Goal: Navigation & Orientation: Find specific page/section

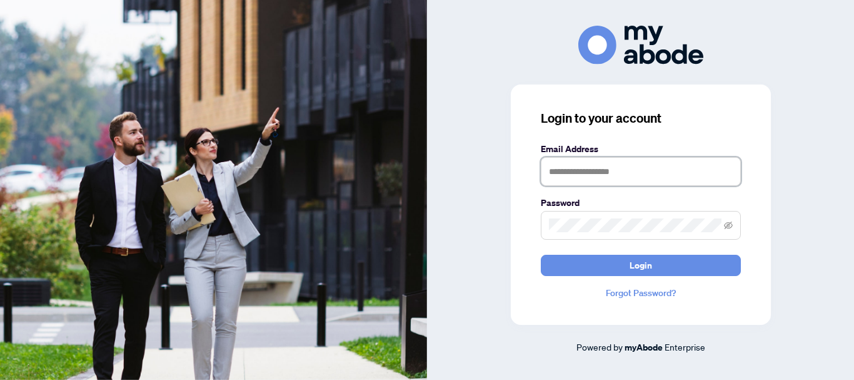
click at [575, 161] on input "text" at bounding box center [641, 171] width 200 height 29
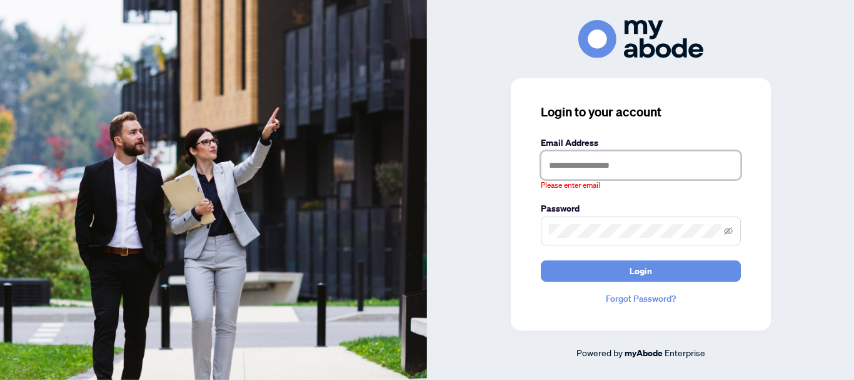
type input "**********"
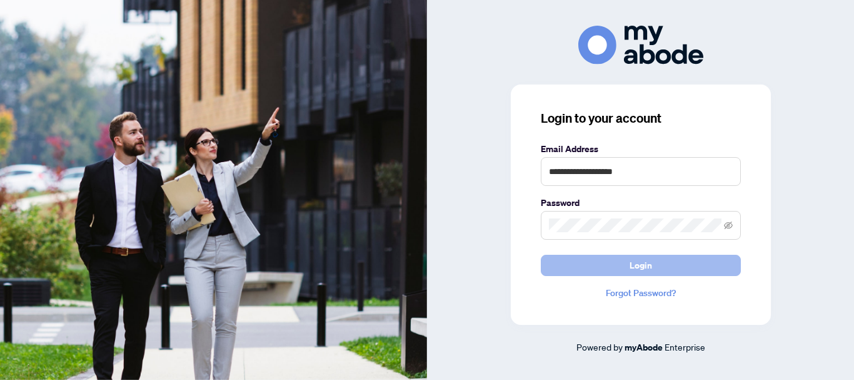
click at [637, 271] on span "Login" at bounding box center [641, 265] width 23 height 20
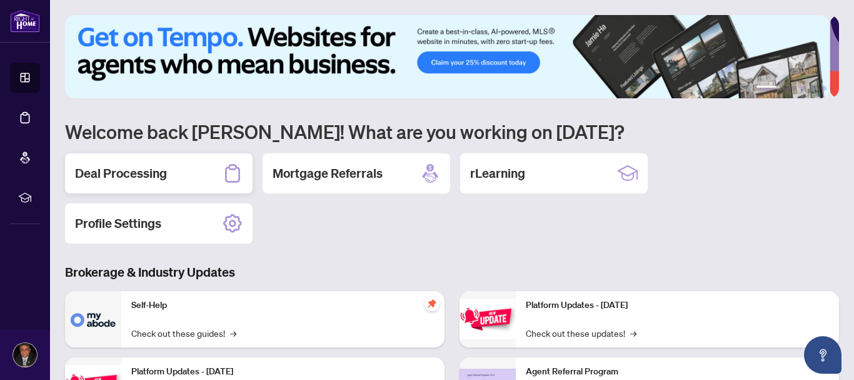
click at [219, 186] on div "Deal Processing" at bounding box center [159, 173] width 188 height 40
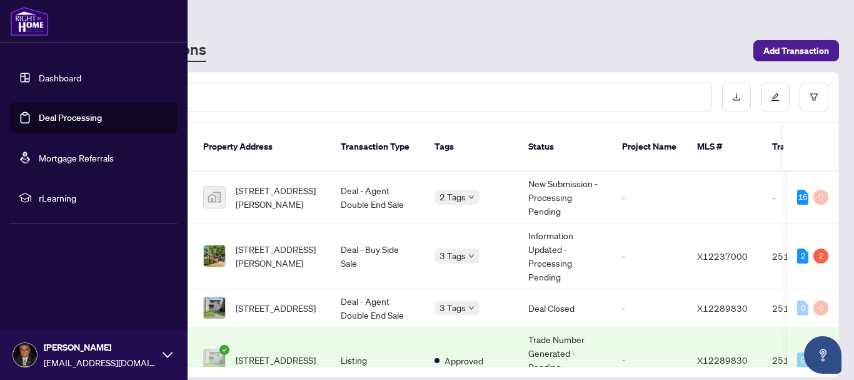
drag, startPoint x: 41, startPoint y: 21, endPoint x: 29, endPoint y: 23, distance: 12.1
click at [29, 23] on img at bounding box center [29, 21] width 39 height 30
